Goal: Navigation & Orientation: Find specific page/section

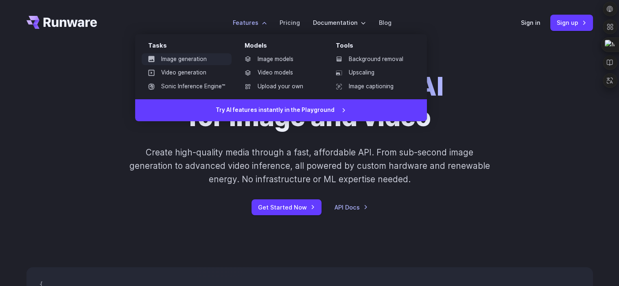
click at [199, 59] on link "Image generation" at bounding box center [187, 59] width 90 height 12
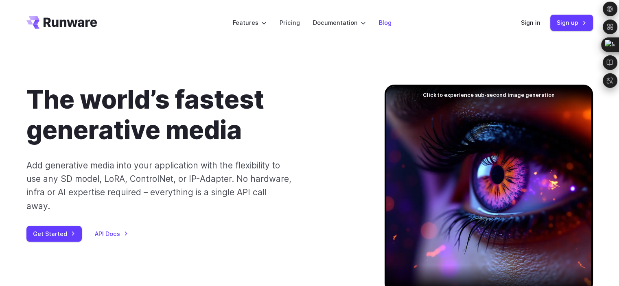
click at [382, 21] on link "Blog" at bounding box center [385, 22] width 13 height 9
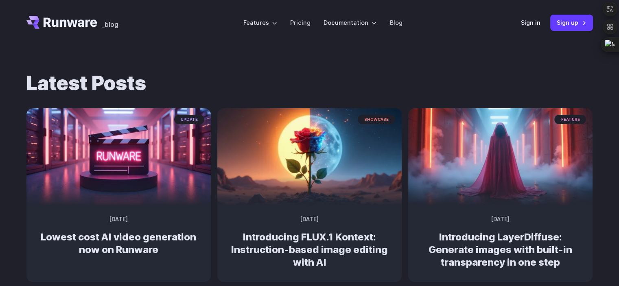
click at [57, 22] on icon "Go to /" at bounding box center [71, 21] width 54 height 9
